Goal: Communication & Community: Answer question/provide support

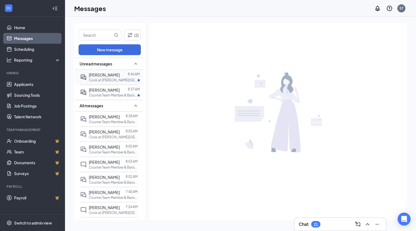
click at [94, 78] on p "Cook at [PERSON_NAME][GEOGRAPHIC_DATA]" at bounding box center [113, 80] width 49 height 5
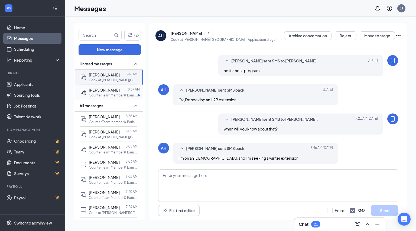
scroll to position [216, 0]
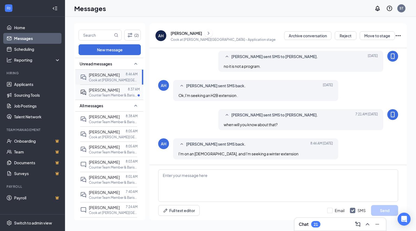
click at [118, 93] on p "Counter Team Member & Barista at [PERSON_NAME][GEOGRAPHIC_DATA]" at bounding box center [113, 95] width 49 height 5
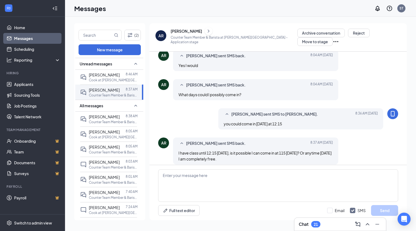
scroll to position [170, 0]
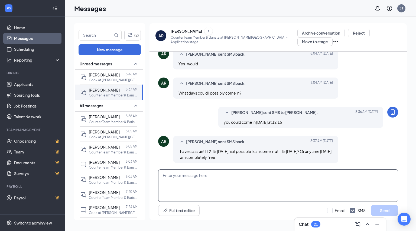
click at [294, 186] on textarea at bounding box center [278, 186] width 240 height 32
type textarea "yes, 1:15 work for me"
click at [389, 209] on button "Send" at bounding box center [384, 210] width 27 height 11
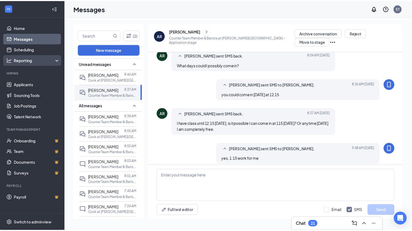
scroll to position [200, 0]
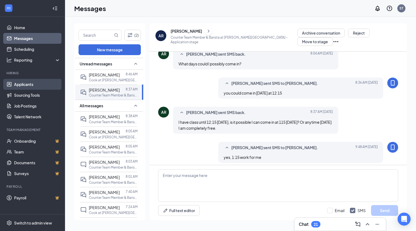
click at [29, 83] on link "Applicants" at bounding box center [37, 84] width 46 height 11
